Goal: Find contact information: Find contact information

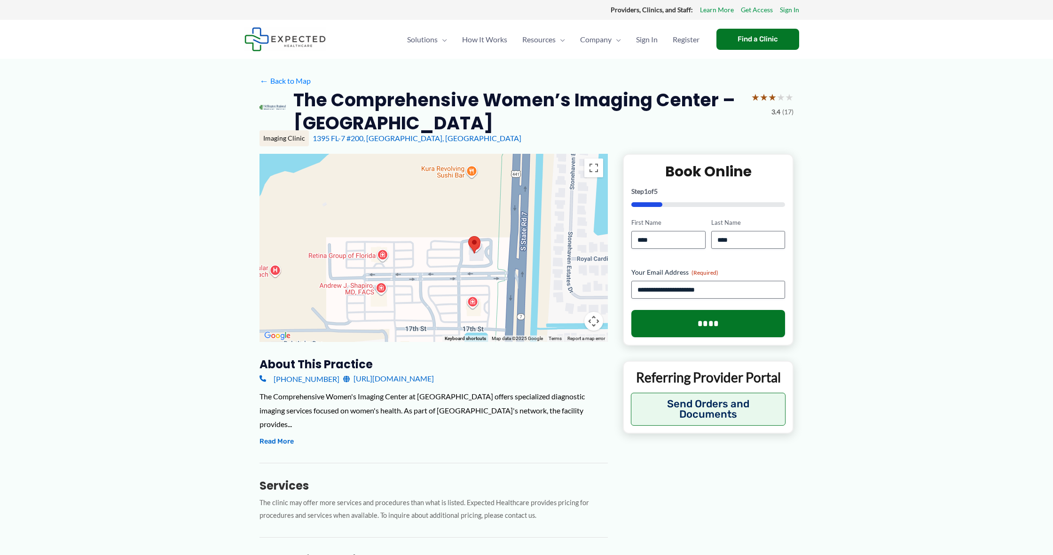
drag, startPoint x: 461, startPoint y: 200, endPoint x: 442, endPoint y: 282, distance: 84.2
click at [442, 282] on div at bounding box center [434, 248] width 348 height 188
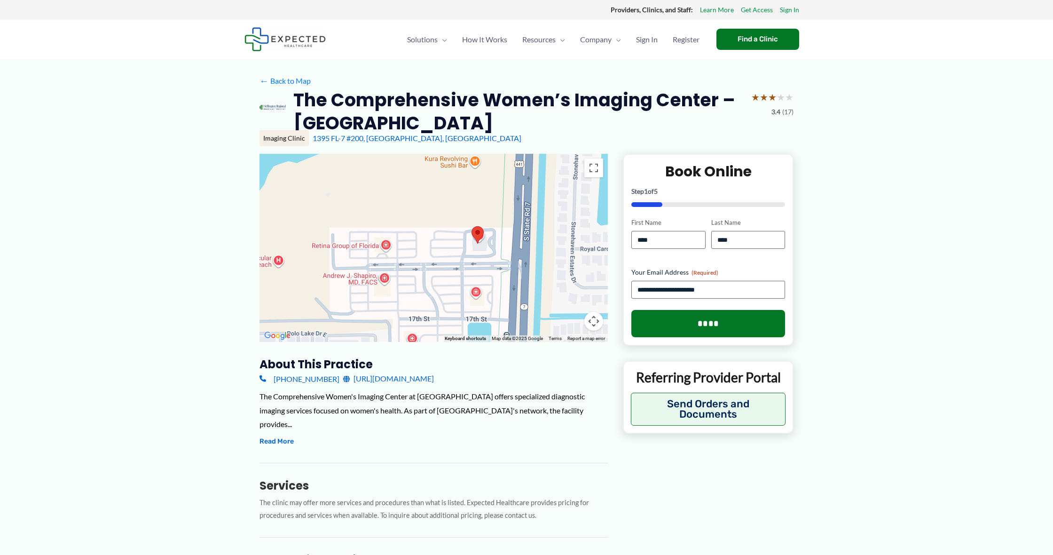
click at [403, 379] on link "[URL][DOMAIN_NAME]" at bounding box center [388, 379] width 91 height 14
